Goal: Find contact information: Find contact information

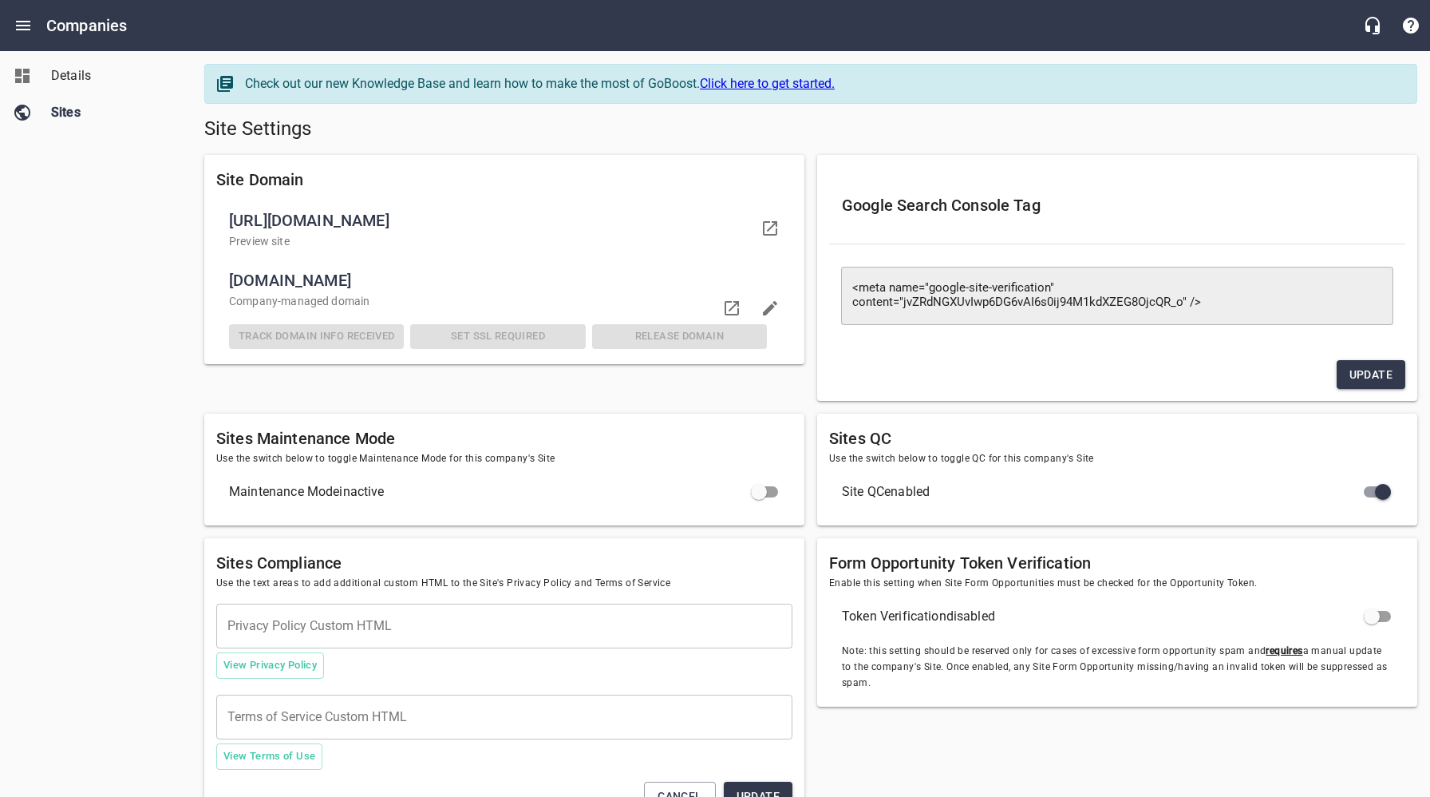
click at [80, 77] on span "Details" at bounding box center [111, 75] width 121 height 19
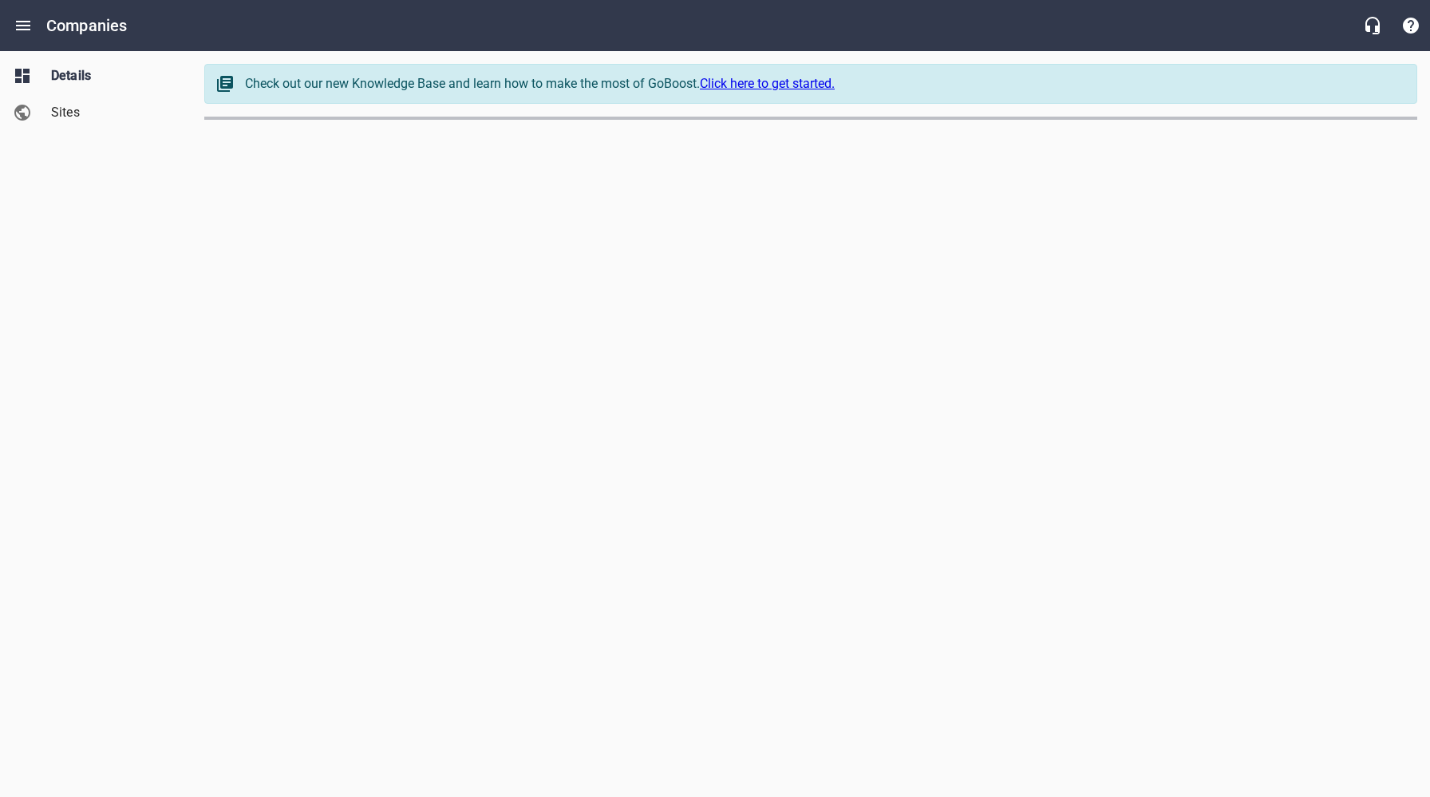
select select "[US_STATE]"
select select "62"
select select "[US_STATE]"
select select "5"
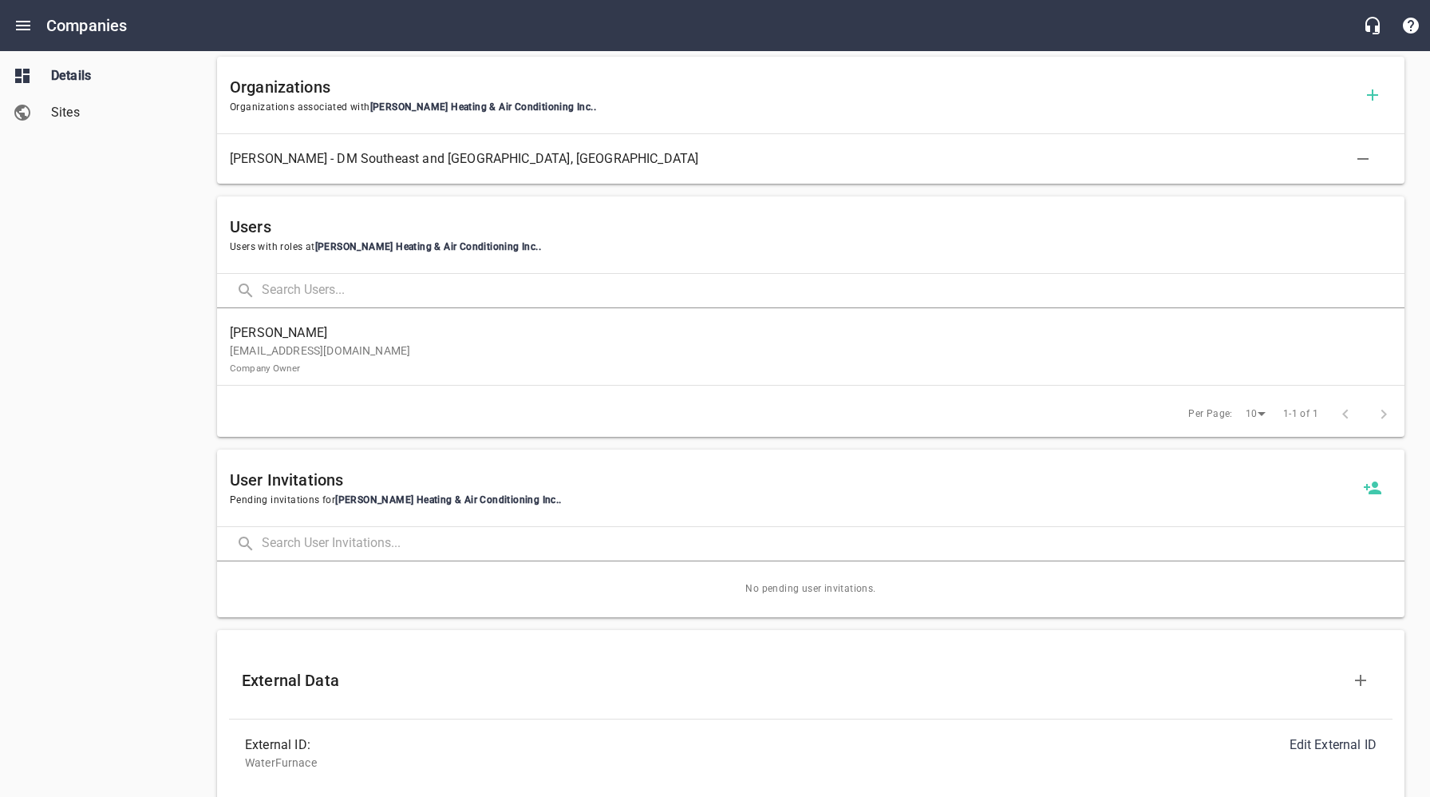
scroll to position [781, 0]
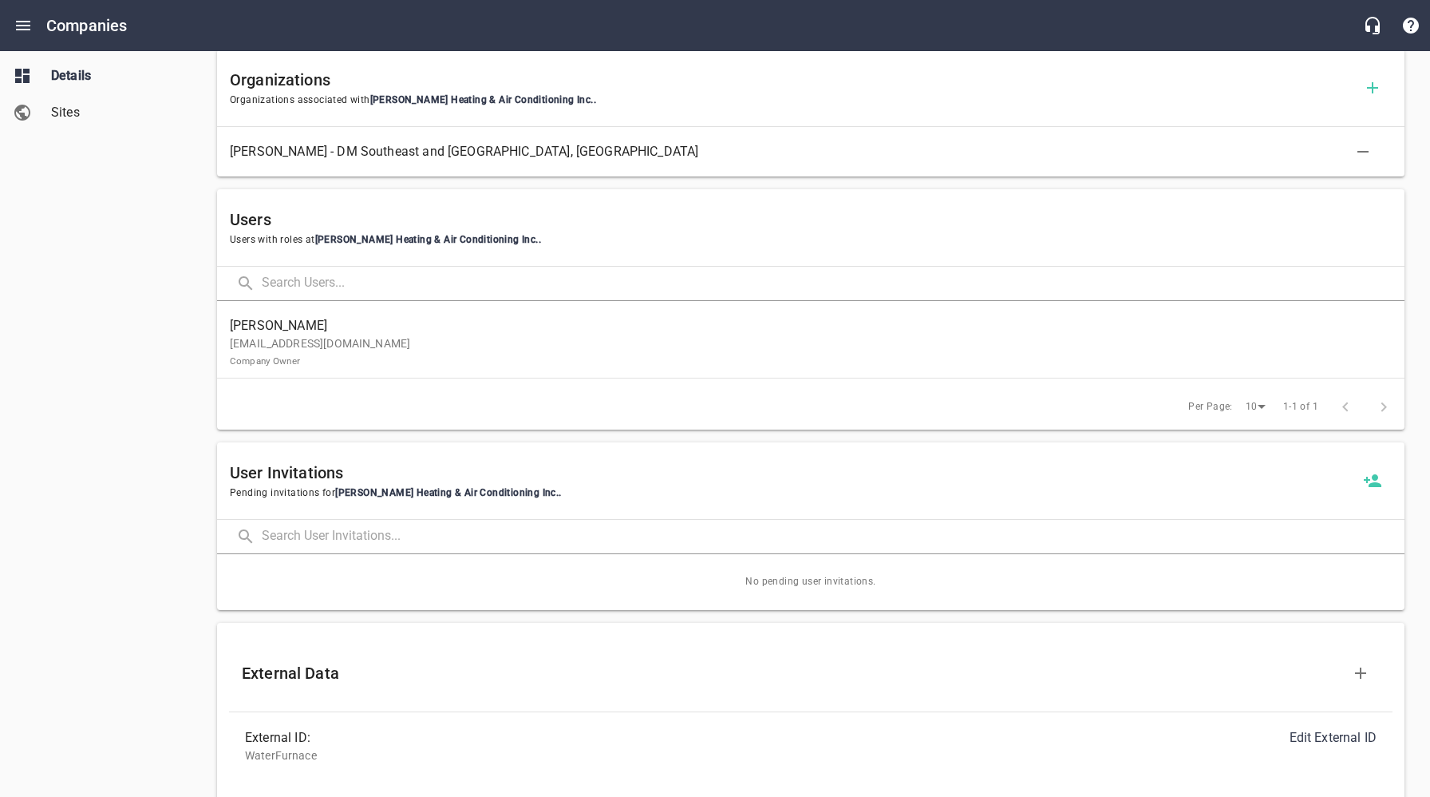
click at [343, 348] on p "[EMAIL_ADDRESS][DOMAIN_NAME] Company Owner" at bounding box center [804, 352] width 1149 height 34
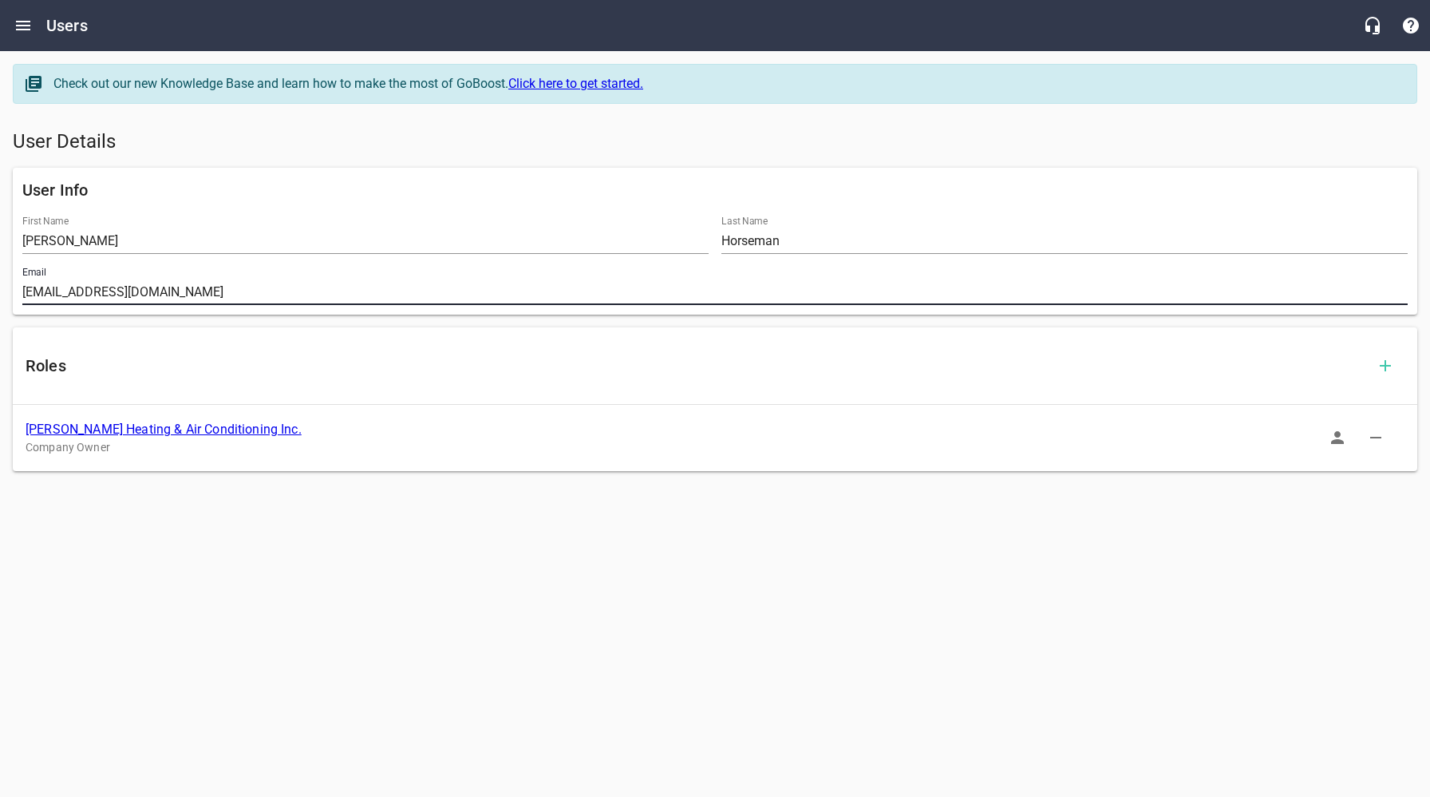
drag, startPoint x: 187, startPoint y: 292, endPoint x: 16, endPoint y: 296, distance: 170.9
click at [16, 296] on div "Email [EMAIL_ADDRESS][DOMAIN_NAME]" at bounding box center [715, 285] width 1398 height 51
